Goal: Find specific page/section: Find specific page/section

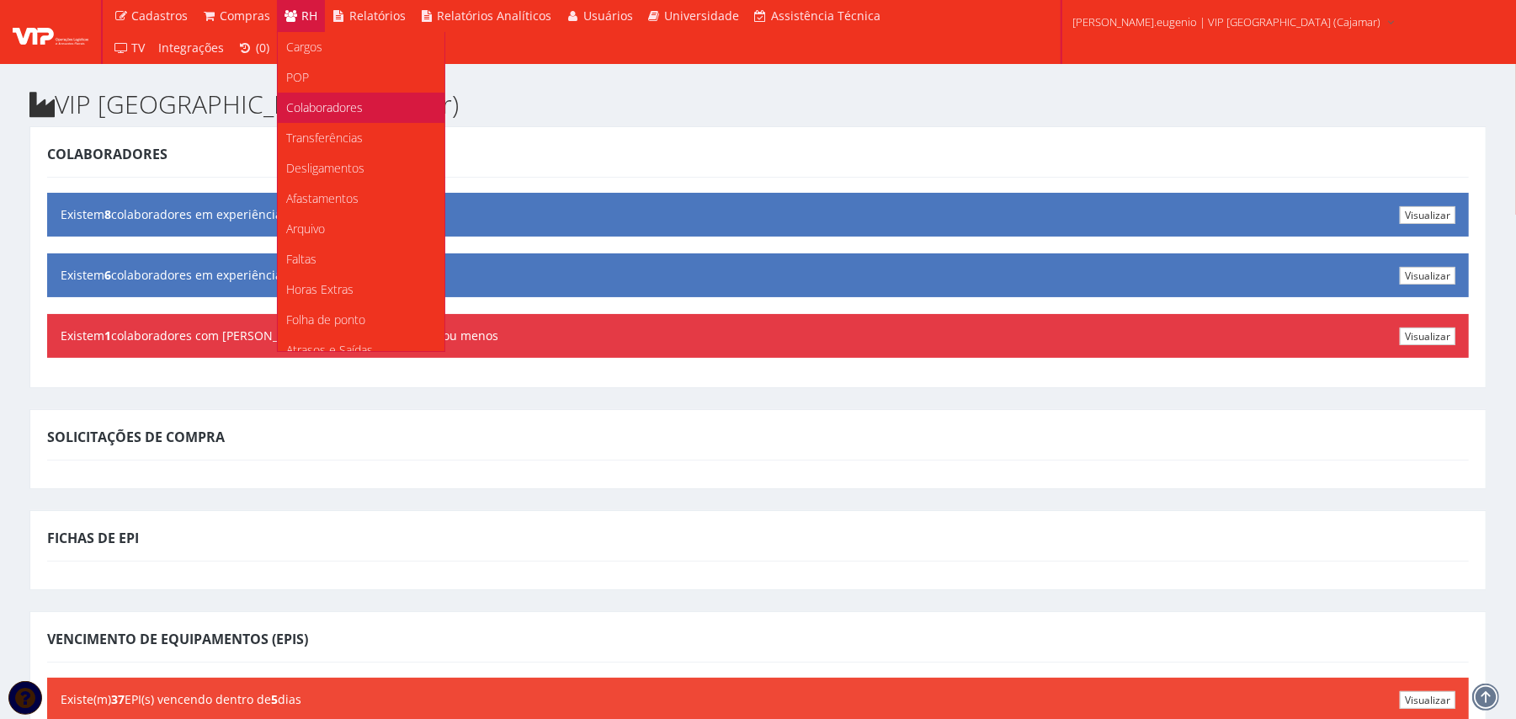
click at [320, 108] on span "Colaboradores" at bounding box center [324, 107] width 77 height 16
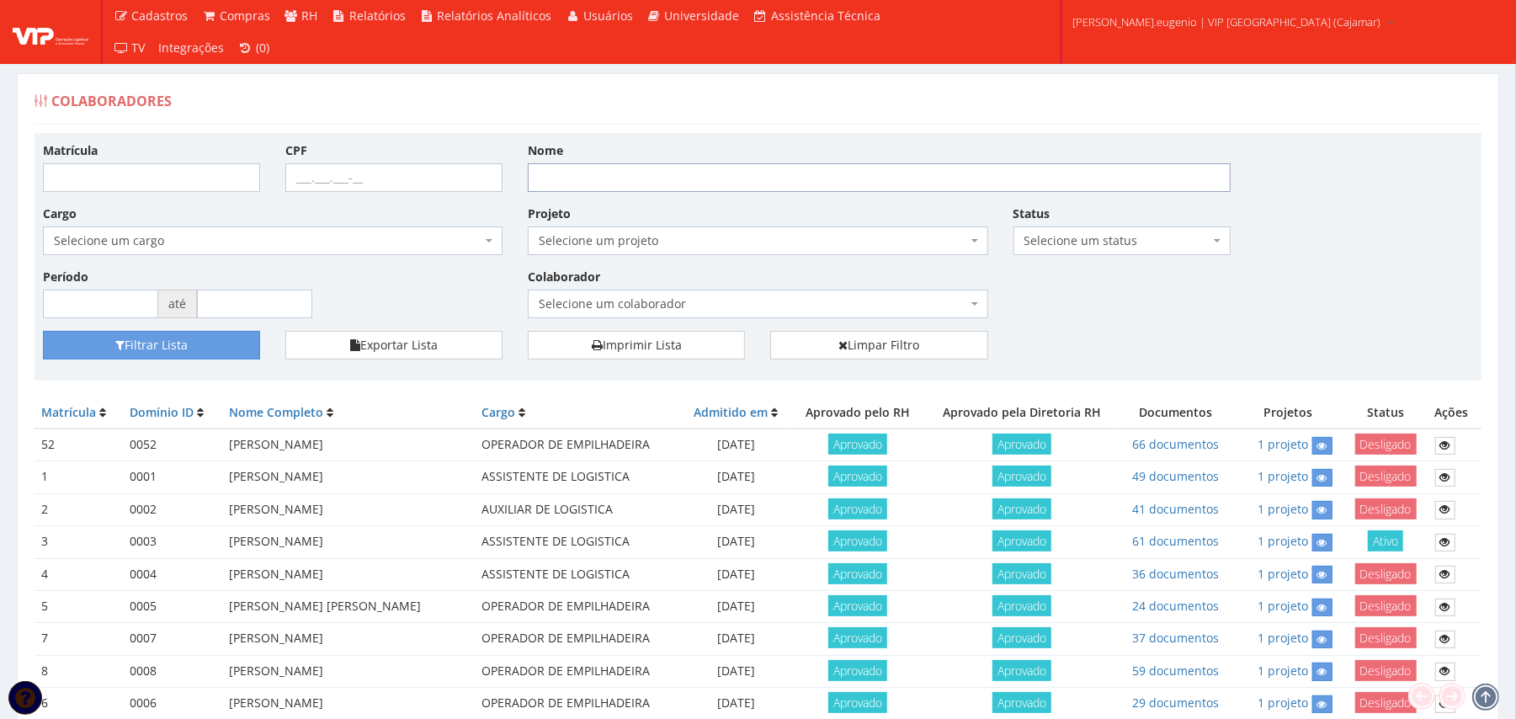
click at [652, 172] on input "Nome" at bounding box center [879, 177] width 703 height 29
type input "aparecido"
click at [43, 331] on button "Filtrar Lista" at bounding box center [151, 345] width 217 height 29
